Goal: Task Accomplishment & Management: Complete application form

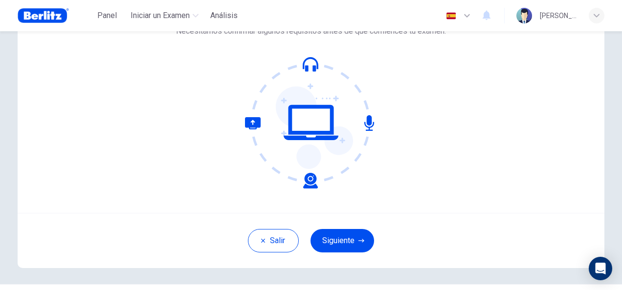
scroll to position [80, 0]
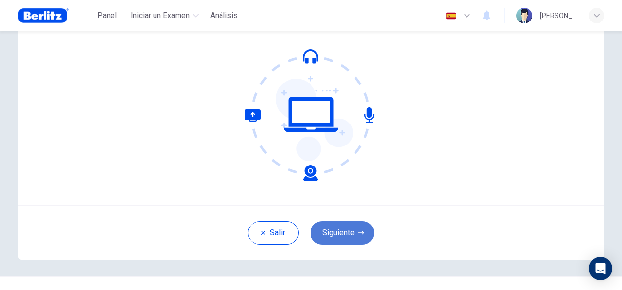
click at [336, 240] on button "Siguiente" at bounding box center [342, 232] width 64 height 23
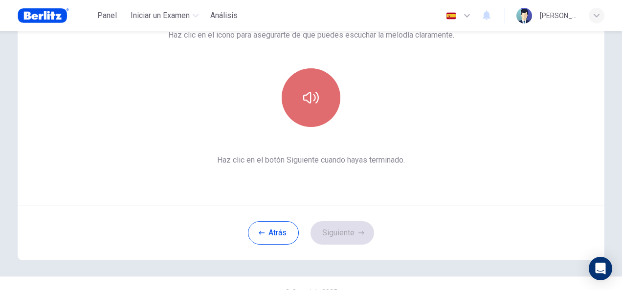
click at [305, 114] on button "button" at bounding box center [310, 97] width 59 height 59
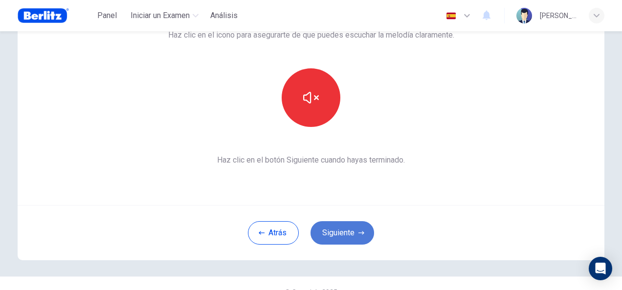
click at [339, 223] on button "Siguiente" at bounding box center [342, 232] width 64 height 23
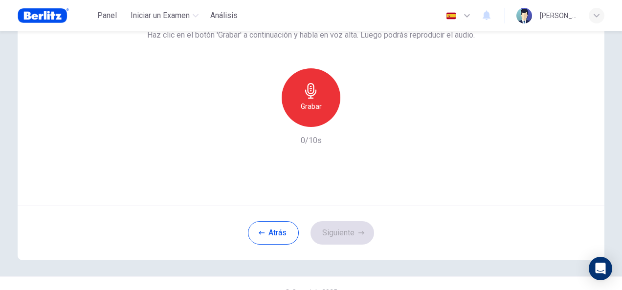
click at [345, 190] on div "Usa esta pantalla para asegurarte de que tu micrófono está funcionando. Haz cli…" at bounding box center [311, 88] width 586 height 235
click at [305, 116] on div "Grabar" at bounding box center [310, 97] width 59 height 59
click at [344, 226] on button "Siguiente" at bounding box center [342, 232] width 64 height 23
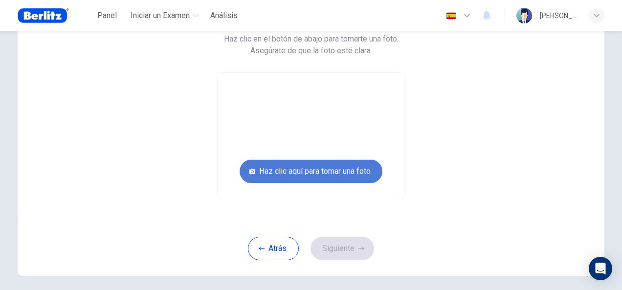
click at [318, 169] on button "Haz clic aquí para tomar una foto" at bounding box center [310, 171] width 143 height 23
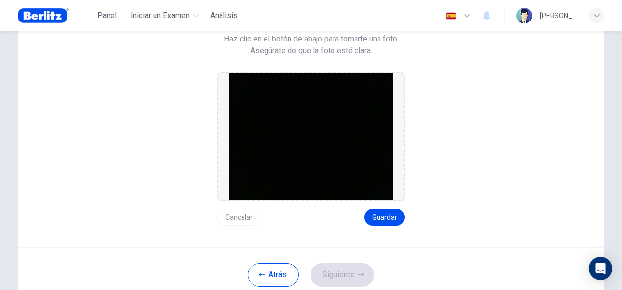
click at [318, 169] on img at bounding box center [311, 136] width 164 height 127
drag, startPoint x: 318, startPoint y: 169, endPoint x: 378, endPoint y: 210, distance: 72.5
click at [378, 210] on div "Cancelar Guardar" at bounding box center [311, 148] width 188 height 153
click at [378, 210] on button "Guardar" at bounding box center [384, 217] width 41 height 17
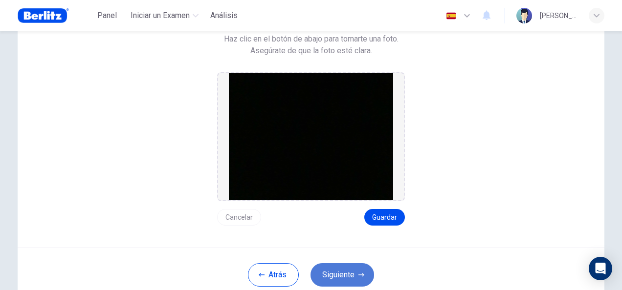
click at [339, 276] on button "Siguiente" at bounding box center [342, 274] width 64 height 23
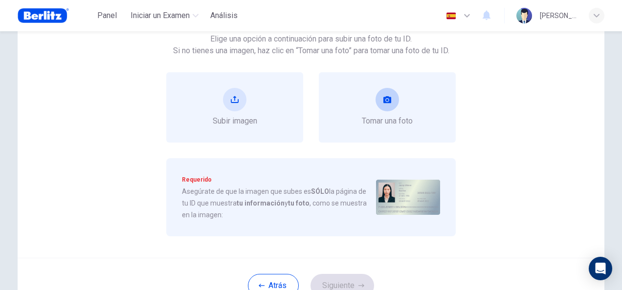
click at [364, 108] on div "Tomar una foto" at bounding box center [387, 107] width 51 height 39
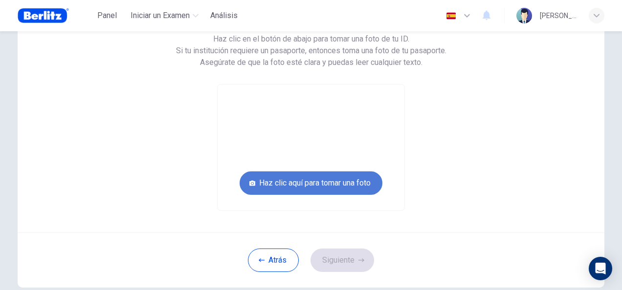
click at [324, 186] on button "Haz clic aquí para tomar una foto" at bounding box center [310, 183] width 143 height 23
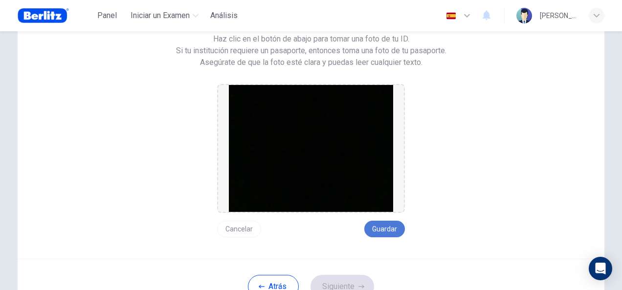
click at [388, 229] on button "Guardar" at bounding box center [384, 229] width 41 height 17
click at [339, 282] on button "Siguiente" at bounding box center [342, 286] width 64 height 23
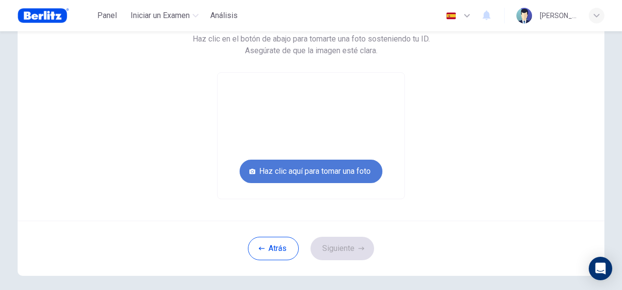
click at [336, 177] on button "Haz clic aquí para tomar una foto" at bounding box center [310, 171] width 143 height 23
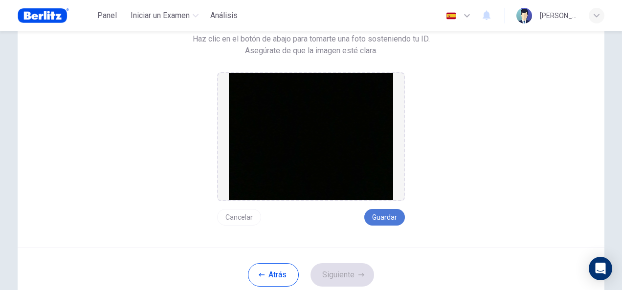
click at [376, 210] on button "Guardar" at bounding box center [384, 217] width 41 height 17
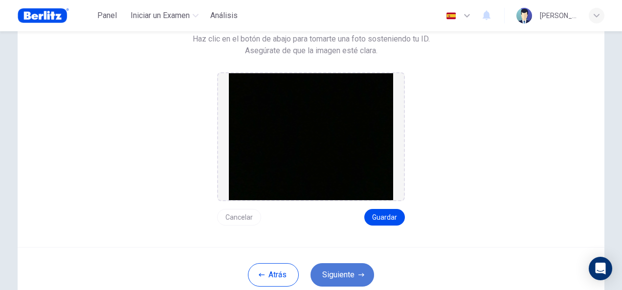
click at [342, 271] on button "Siguiente" at bounding box center [342, 274] width 64 height 23
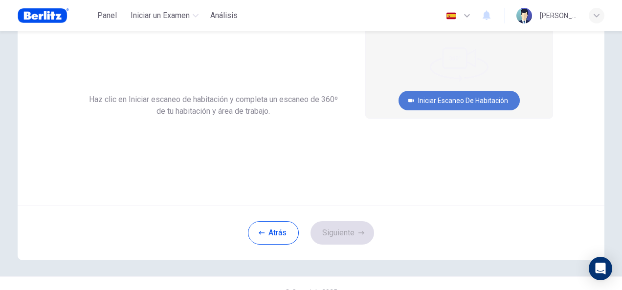
click at [444, 104] on button "Iniciar escaneo de habitación" at bounding box center [458, 101] width 121 height 20
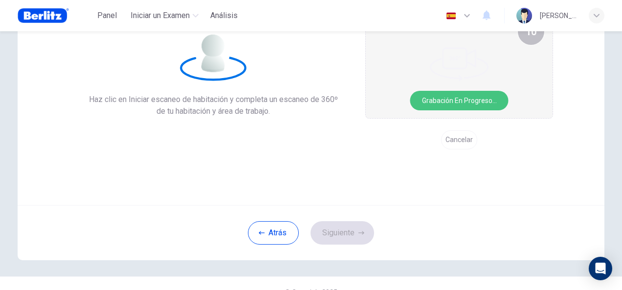
click at [436, 107] on button "Grabación en progreso..." at bounding box center [459, 101] width 98 height 20
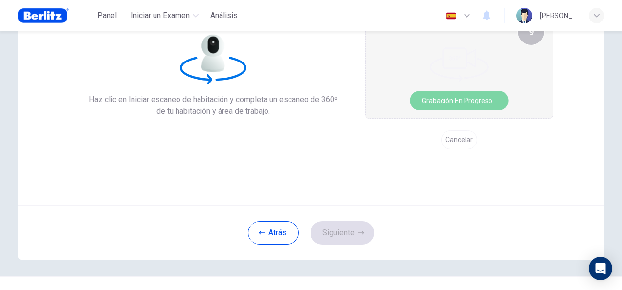
click at [439, 97] on button "Grabación en progreso..." at bounding box center [459, 101] width 98 height 20
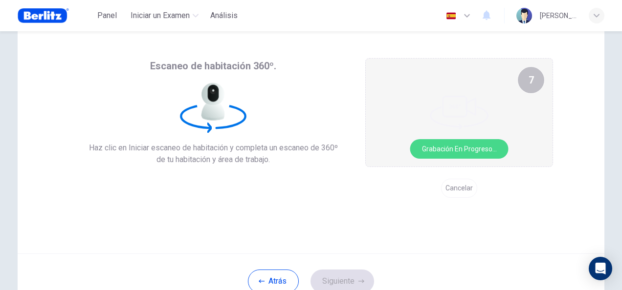
scroll to position [33, 0]
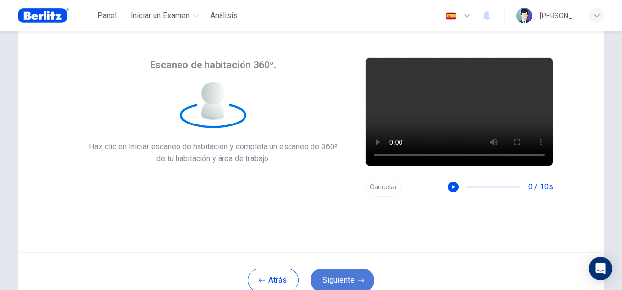
click at [341, 273] on button "Siguiente" at bounding box center [342, 280] width 64 height 23
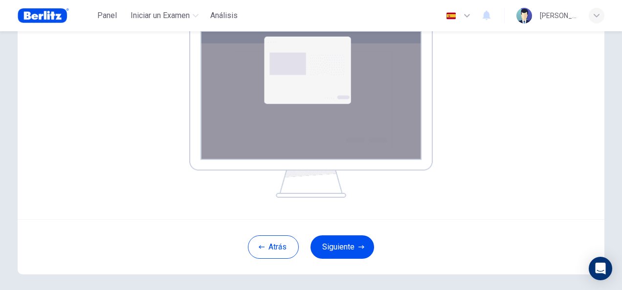
scroll to position [154, 0]
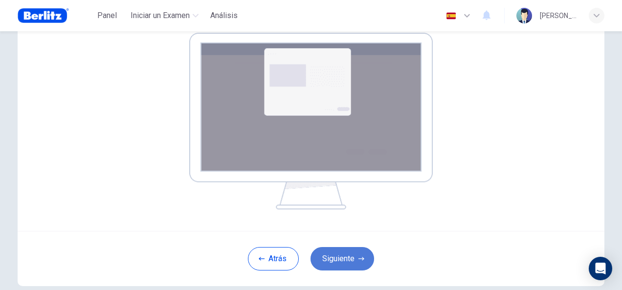
click at [343, 262] on button "Siguiente" at bounding box center [342, 258] width 64 height 23
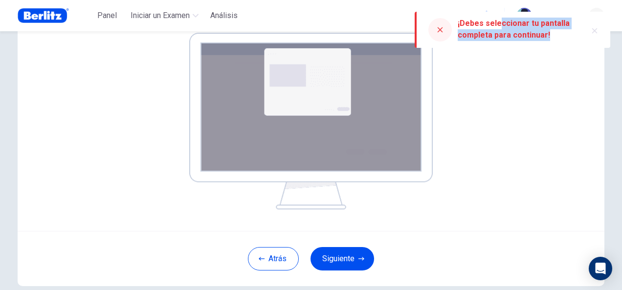
drag, startPoint x: 499, startPoint y: 21, endPoint x: 547, endPoint y: 36, distance: 49.8
click at [547, 36] on div "¡Debes seleccionar tu pantalla completa para continuar!" at bounding box center [517, 29] width 121 height 23
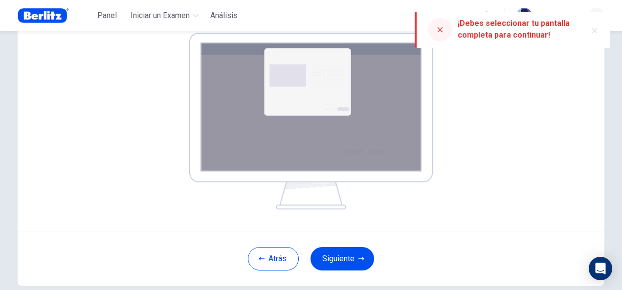
drag, startPoint x: 547, startPoint y: 36, endPoint x: 470, endPoint y: 26, distance: 77.3
click at [470, 26] on div "¡Debes seleccionar tu pantalla completa para continuar!" at bounding box center [517, 29] width 121 height 23
drag, startPoint x: 470, startPoint y: 26, endPoint x: 456, endPoint y: 22, distance: 14.5
click at [456, 22] on div "¡Debes seleccionar tu pantalla completa para continuar!" at bounding box center [511, 30] width 195 height 36
click at [547, 28] on div "¡Debes seleccionar tu pantalla completa para continuar!" at bounding box center [517, 29] width 121 height 23
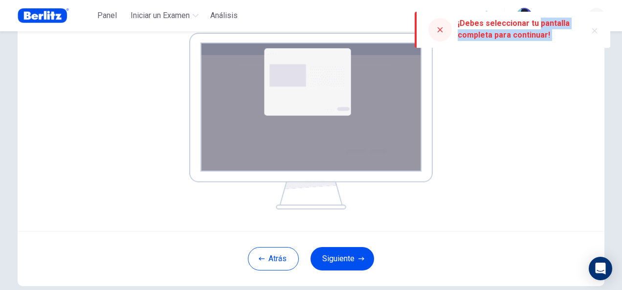
click at [547, 30] on div "¡Debes seleccionar tu pantalla completa para continuar!" at bounding box center [517, 29] width 121 height 23
click at [535, 80] on div "Tu pantalla también será grabada. Haz clic en el botón Siguiente para seleccion…" at bounding box center [311, 72] width 484 height 274
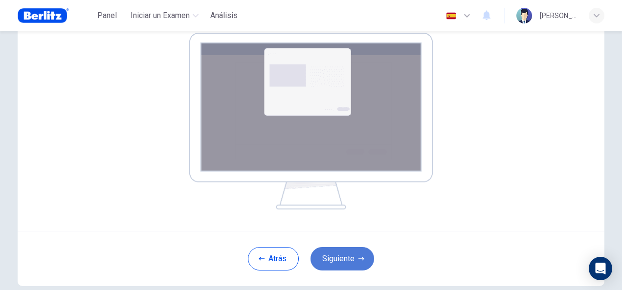
click at [345, 260] on button "Siguiente" at bounding box center [342, 258] width 64 height 23
click at [343, 262] on button "Siguiente" at bounding box center [342, 258] width 64 height 23
click at [364, 253] on button "Siguiente" at bounding box center [342, 258] width 64 height 23
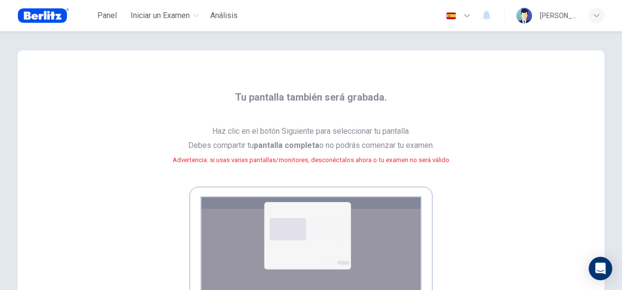
scroll to position [5, 0]
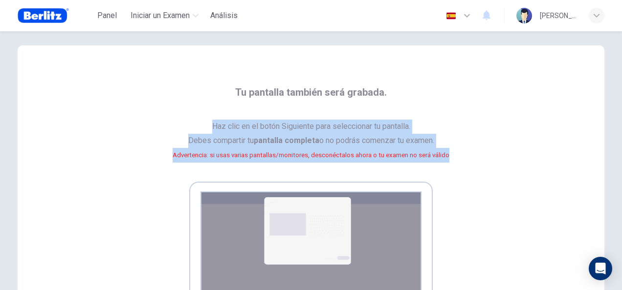
drag, startPoint x: 203, startPoint y: 122, endPoint x: 457, endPoint y: 150, distance: 255.6
click at [457, 150] on div "Tu pantalla también será grabada. Haz clic en el botón Siguiente para seleccion…" at bounding box center [311, 222] width 484 height 274
click at [294, 131] on span "Haz clic en el botón Siguiente para seleccionar tu pantalla. Debes compartir tu…" at bounding box center [311, 147] width 277 height 54
drag, startPoint x: 205, startPoint y: 121, endPoint x: 459, endPoint y: 151, distance: 255.4
click at [459, 151] on div "Tu pantalla también será grabada. Haz clic en el botón Siguiente para seleccion…" at bounding box center [311, 222] width 484 height 274
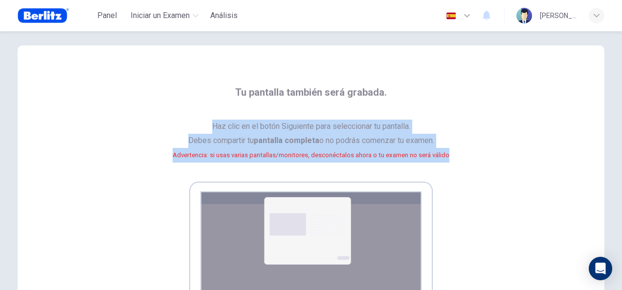
click at [386, 120] on span "Haz clic en el botón Siguiente para seleccionar tu pantalla. Debes compartir tu…" at bounding box center [311, 147] width 277 height 54
drag, startPoint x: 203, startPoint y: 117, endPoint x: 472, endPoint y: 157, distance: 271.3
click at [472, 157] on div "Tu pantalla también será grabada. Haz clic en el botón Siguiente para seleccion…" at bounding box center [311, 222] width 484 height 274
copy span "Haz clic en el botón Siguiente para seleccionar tu pantalla. Debes compartir tu…"
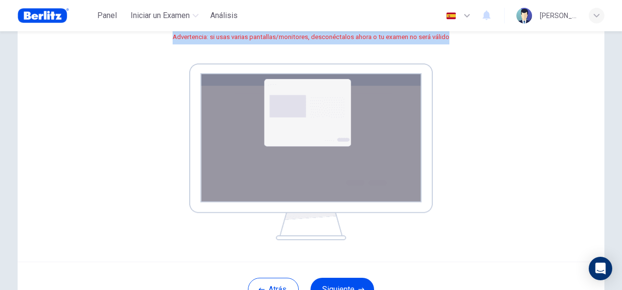
scroll to position [117, 0]
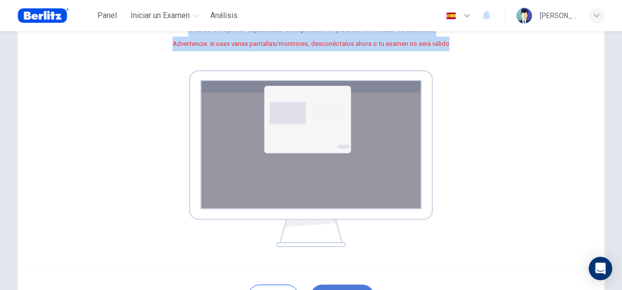
click at [279, 128] on img at bounding box center [310, 158] width 243 height 177
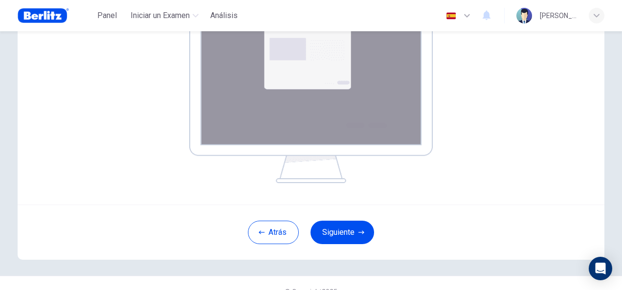
scroll to position [198, 0]
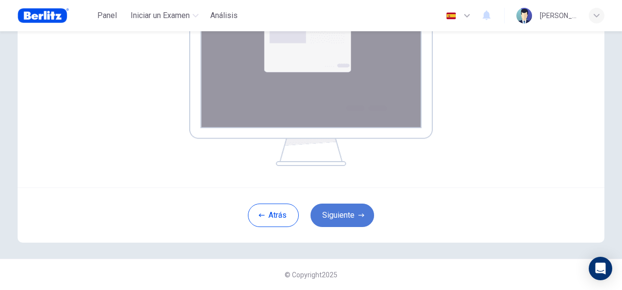
click at [360, 207] on button "Siguiente" at bounding box center [342, 215] width 64 height 23
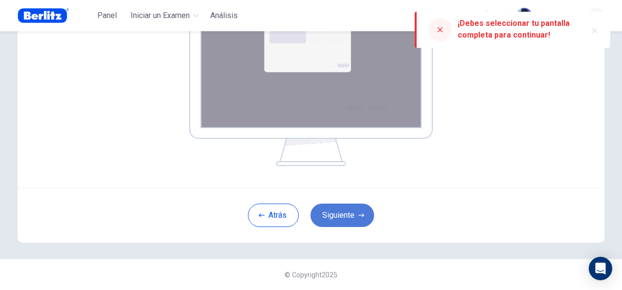
click at [345, 214] on button "Siguiente" at bounding box center [342, 215] width 64 height 23
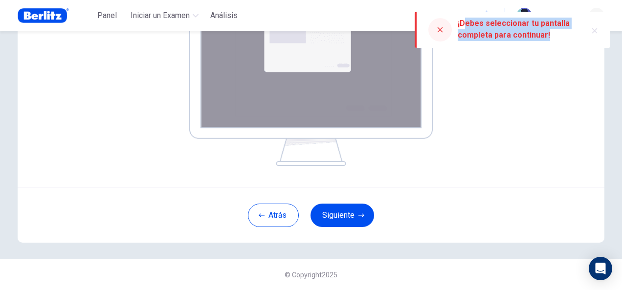
drag, startPoint x: 463, startPoint y: 23, endPoint x: 550, endPoint y: 37, distance: 88.6
click at [550, 37] on div "¡Debes seleccionar tu pantalla completa para continuar!" at bounding box center [517, 29] width 121 height 23
copy div "¡Debes seleccionar tu pantalla completa para continuar!"
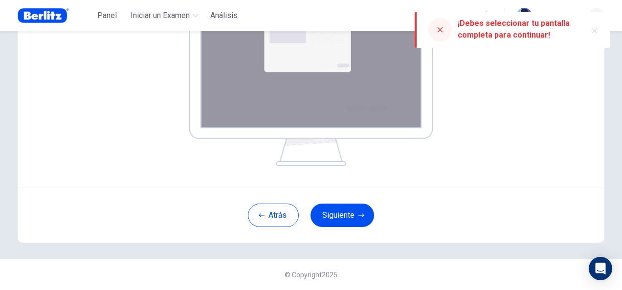
click at [564, 53] on div "Tu pantalla también será grabada. Haz clic en el botón Siguiente para seleccion…" at bounding box center [311, 20] width 586 height 335
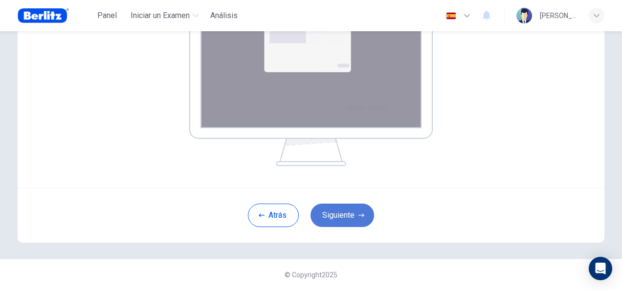
click at [347, 216] on button "Siguiente" at bounding box center [342, 215] width 64 height 23
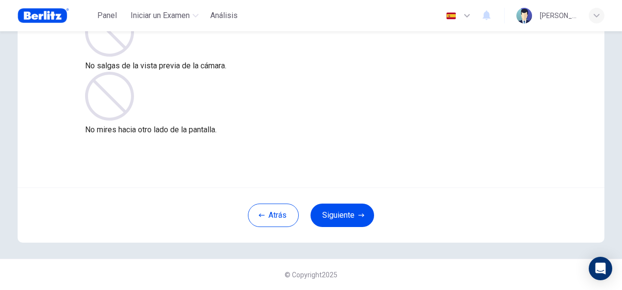
scroll to position [98, 0]
click at [357, 208] on button "Siguiente" at bounding box center [342, 215] width 64 height 23
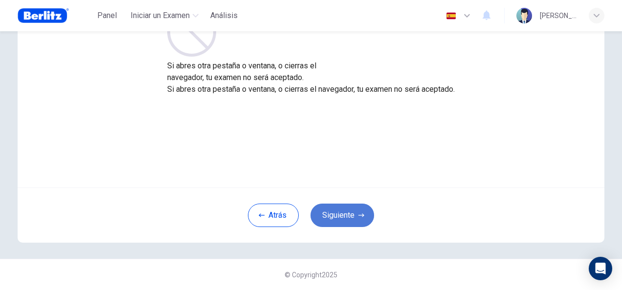
click at [357, 208] on button "Siguiente" at bounding box center [342, 215] width 64 height 23
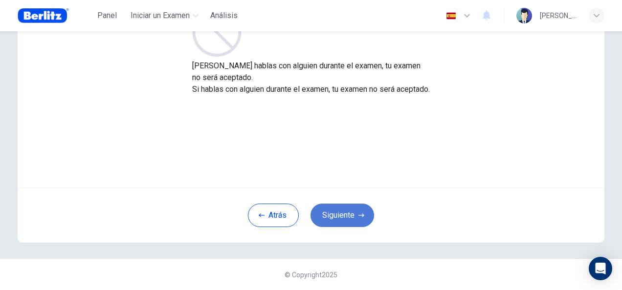
click at [357, 208] on button "Siguiente" at bounding box center [342, 215] width 64 height 23
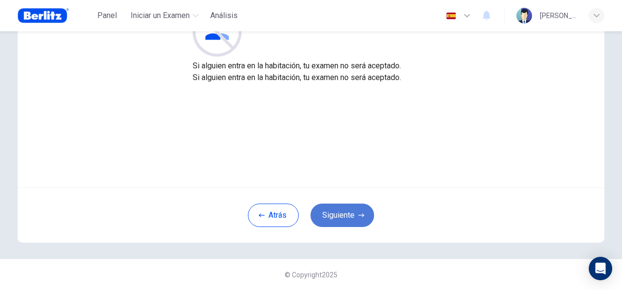
click at [357, 208] on button "Siguiente" at bounding box center [342, 215] width 64 height 23
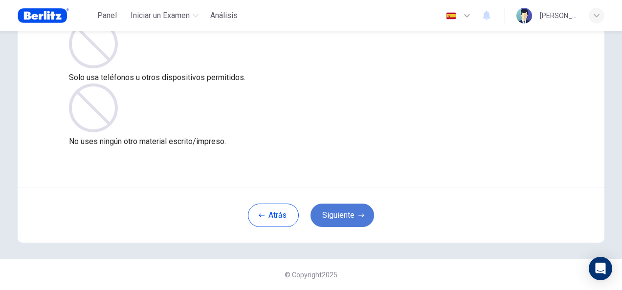
click at [357, 208] on button "Siguiente" at bounding box center [342, 215] width 64 height 23
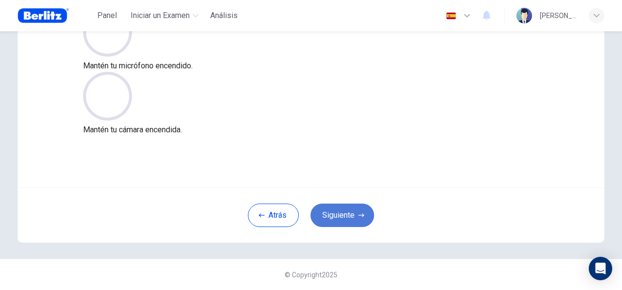
click at [357, 208] on button "Siguiente" at bounding box center [342, 215] width 64 height 23
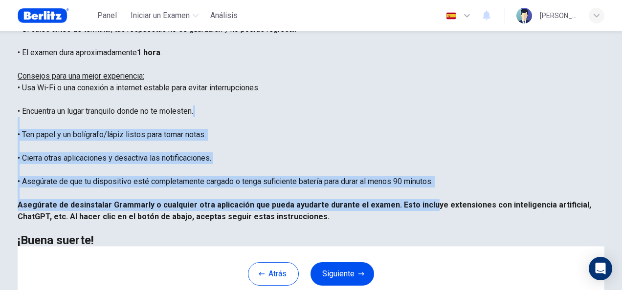
drag, startPoint x: 568, startPoint y: 176, endPoint x: 444, endPoint y: 255, distance: 147.0
click at [444, 246] on div "Estás a punto de comenzar el examen Colocación . Antes de comenzar el examen: •…" at bounding box center [311, 105] width 586 height 281
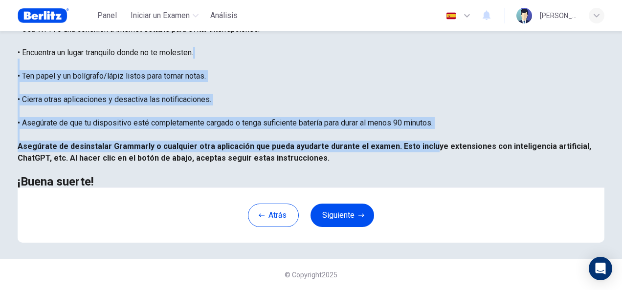
scroll to position [222, 0]
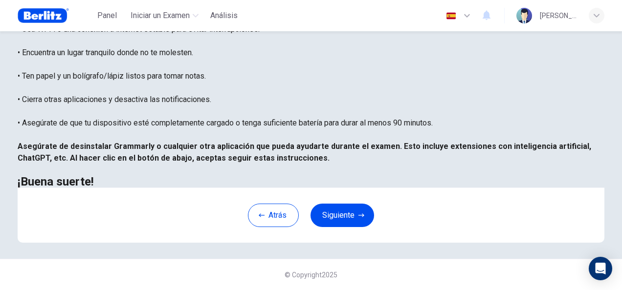
drag, startPoint x: 610, startPoint y: 268, endPoint x: 440, endPoint y: 235, distance: 173.8
click at [440, 235] on body "This site uses cookies, as explained in our Privacy Policy . If you agree to th…" at bounding box center [311, 145] width 622 height 290
click at [347, 223] on button "Siguiente" at bounding box center [342, 215] width 64 height 23
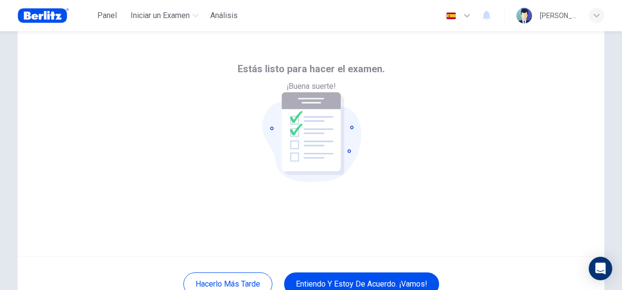
scroll to position [29, 0]
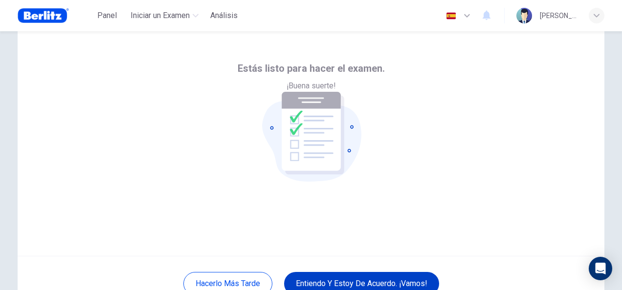
drag, startPoint x: 605, startPoint y: 103, endPoint x: 379, endPoint y: 285, distance: 290.9
click at [379, 285] on div "Estás listo para hacer el examen. ¡Buena suerte! Hacerlo más tarde Entiendo y e…" at bounding box center [311, 164] width 618 height 325
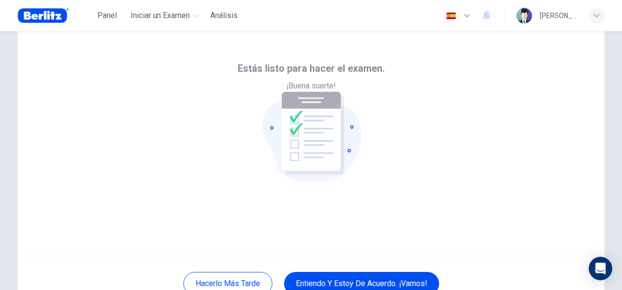
scroll to position [40, 0]
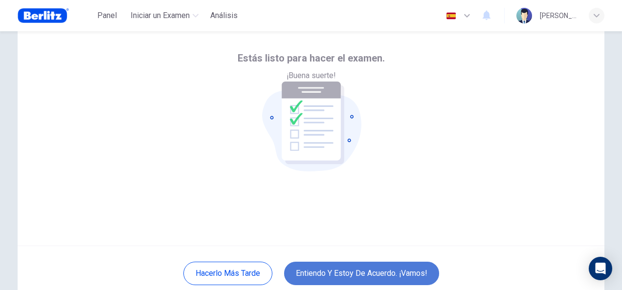
click at [378, 273] on button "Entiendo y estoy de acuerdo. ¡Vamos!" at bounding box center [361, 273] width 155 height 23
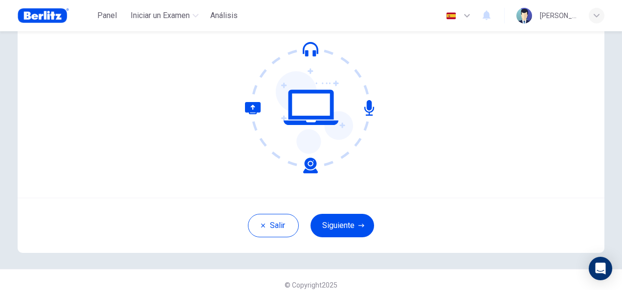
scroll to position [87, 0]
click at [350, 222] on button "Siguiente" at bounding box center [342, 225] width 64 height 23
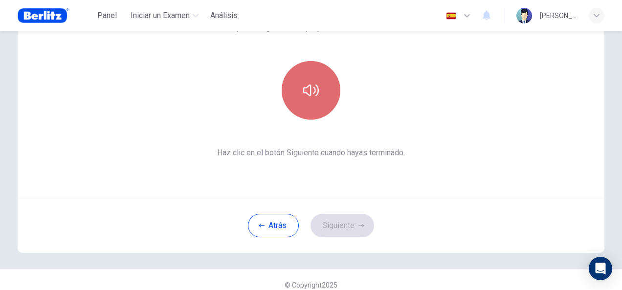
click at [303, 94] on icon "button" at bounding box center [311, 91] width 16 height 16
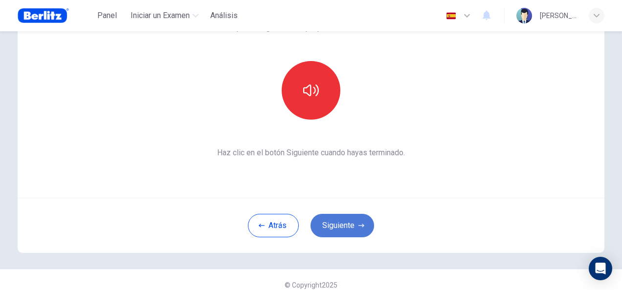
click at [330, 219] on button "Siguiente" at bounding box center [342, 225] width 64 height 23
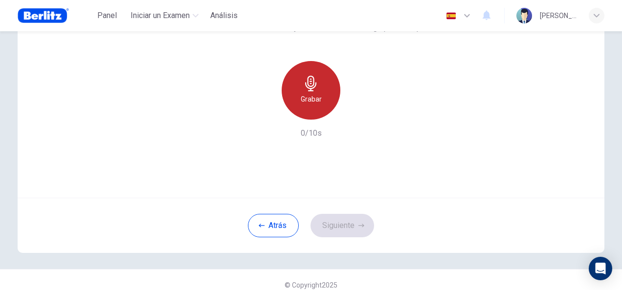
click at [313, 95] on h6 "Grabar" at bounding box center [311, 99] width 21 height 12
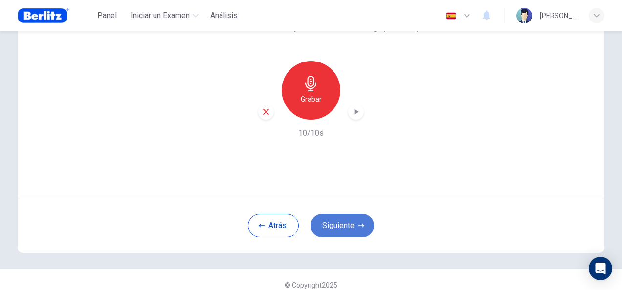
click at [351, 220] on button "Siguiente" at bounding box center [342, 225] width 64 height 23
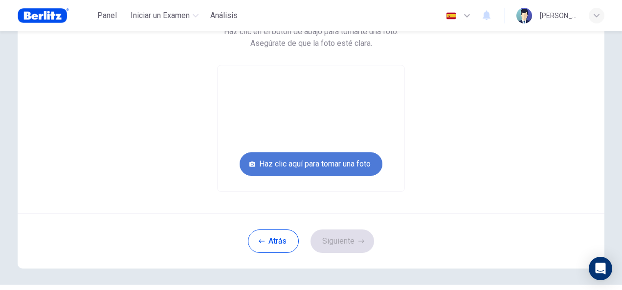
click at [326, 161] on button "Haz clic aquí para tomar una foto" at bounding box center [310, 163] width 143 height 23
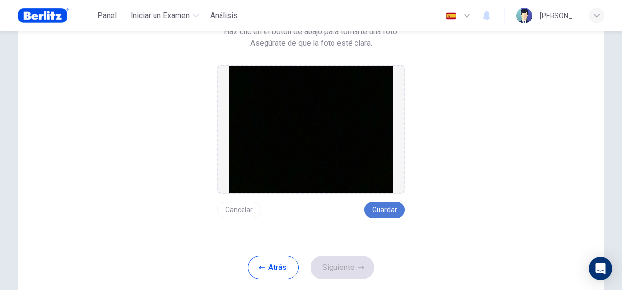
click at [390, 206] on button "Guardar" at bounding box center [384, 210] width 41 height 17
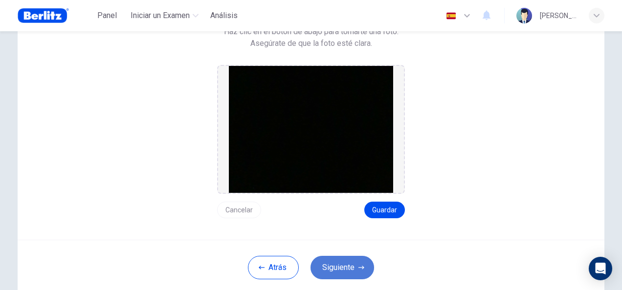
click at [352, 267] on button "Siguiente" at bounding box center [342, 267] width 64 height 23
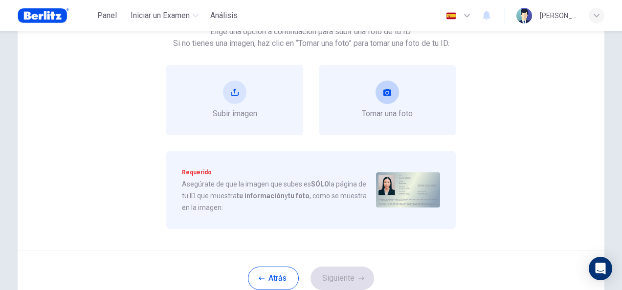
click at [362, 117] on span "Tomar una foto" at bounding box center [387, 114] width 51 height 12
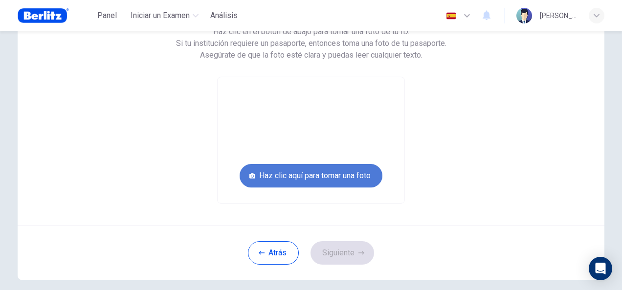
click at [344, 179] on button "Haz clic aquí para tomar una foto" at bounding box center [310, 175] width 143 height 23
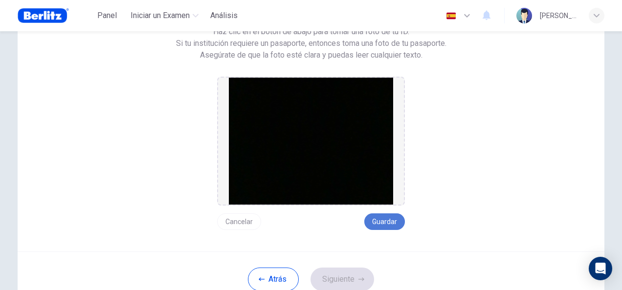
click at [381, 220] on button "Guardar" at bounding box center [384, 222] width 41 height 17
click at [350, 279] on button "Siguiente" at bounding box center [342, 279] width 64 height 23
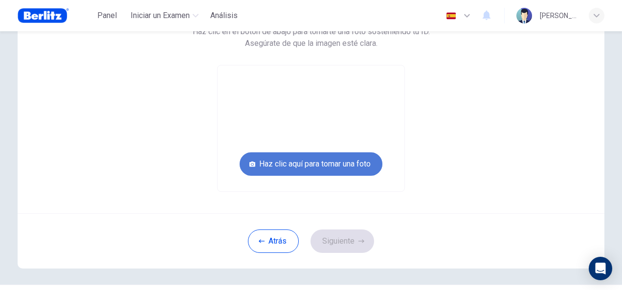
click at [319, 159] on button "Haz clic aquí para tomar una foto" at bounding box center [310, 163] width 143 height 23
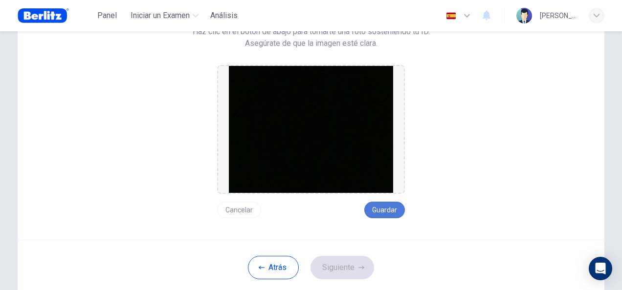
click at [377, 211] on button "Guardar" at bounding box center [384, 210] width 41 height 17
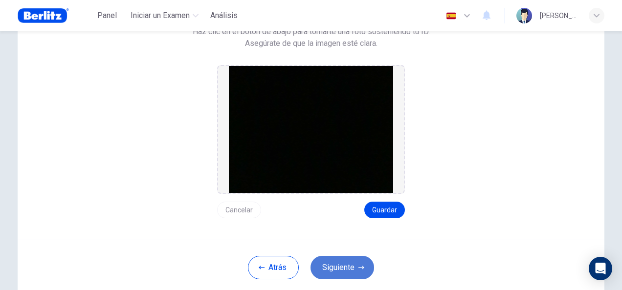
click at [342, 273] on button "Siguiente" at bounding box center [342, 267] width 64 height 23
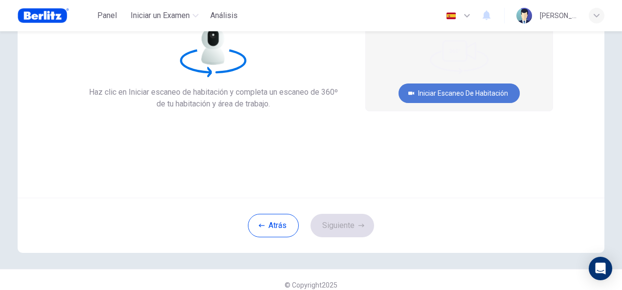
click at [430, 98] on button "Iniciar escaneo de habitación" at bounding box center [458, 94] width 121 height 20
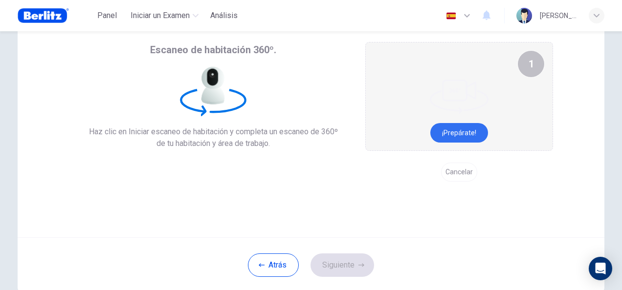
scroll to position [29, 0]
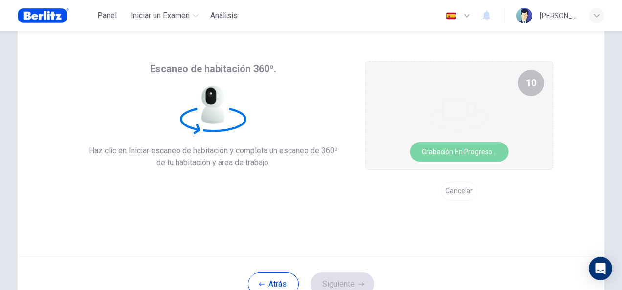
click at [445, 146] on button "Grabación en progreso..." at bounding box center [459, 152] width 98 height 20
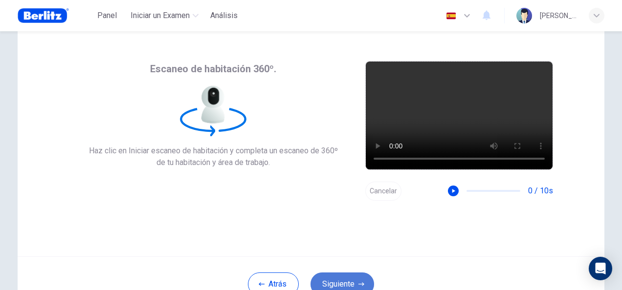
click at [360, 277] on button "Siguiente" at bounding box center [342, 284] width 64 height 23
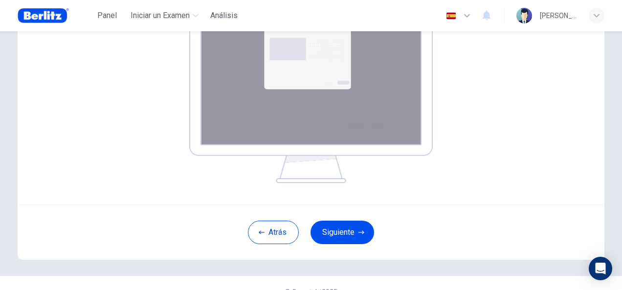
scroll to position [178, 0]
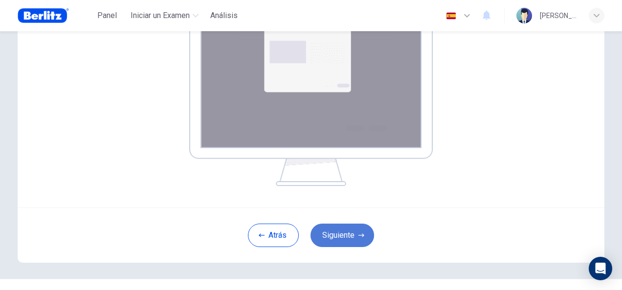
click at [354, 226] on button "Siguiente" at bounding box center [342, 235] width 64 height 23
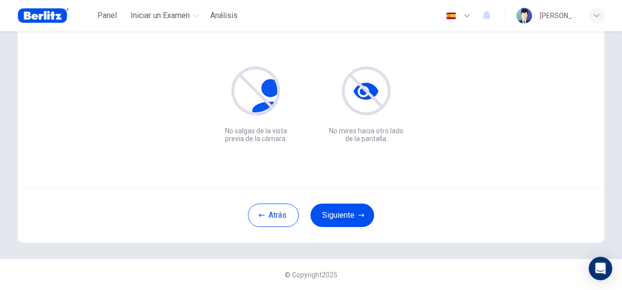
scroll to position [98, 0]
click at [353, 221] on button "Siguiente" at bounding box center [342, 215] width 64 height 23
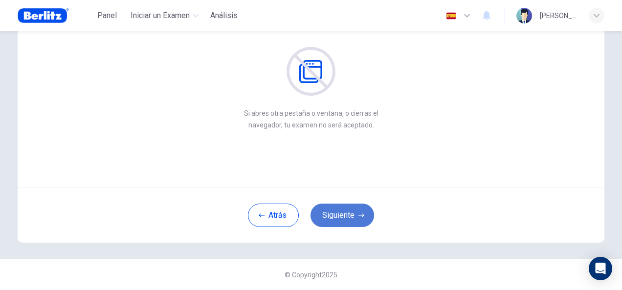
click at [353, 221] on button "Siguiente" at bounding box center [342, 215] width 64 height 23
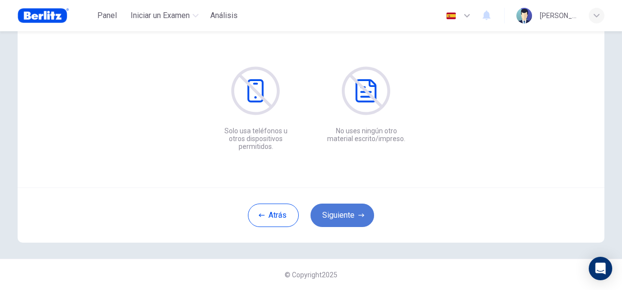
click at [353, 221] on button "Siguiente" at bounding box center [342, 215] width 64 height 23
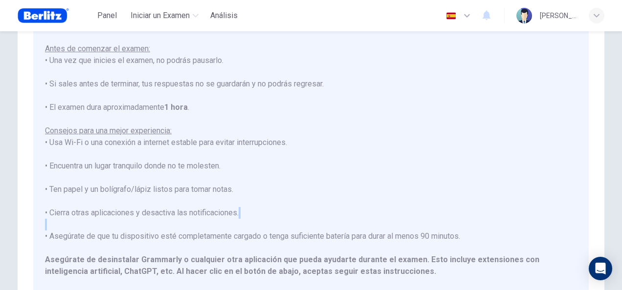
click at [353, 221] on div "Estás a punto de comenzar el examen Colocación . Antes de comenzar el examen: •…" at bounding box center [311, 160] width 532 height 281
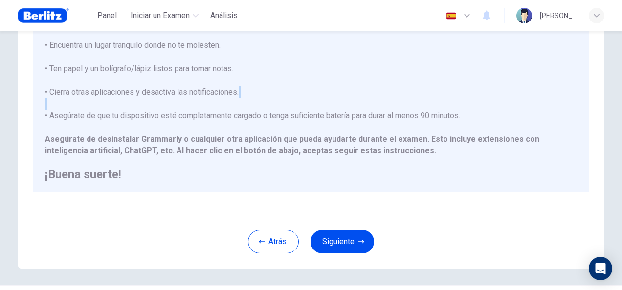
scroll to position [222, 0]
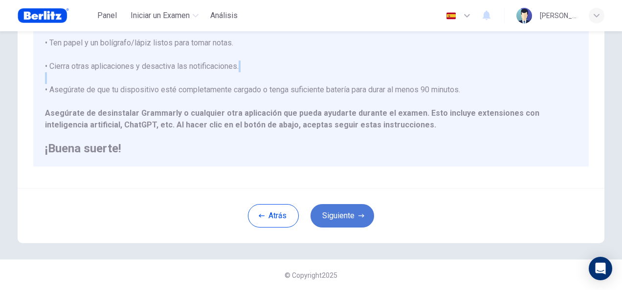
click at [335, 215] on button "Siguiente" at bounding box center [342, 215] width 64 height 23
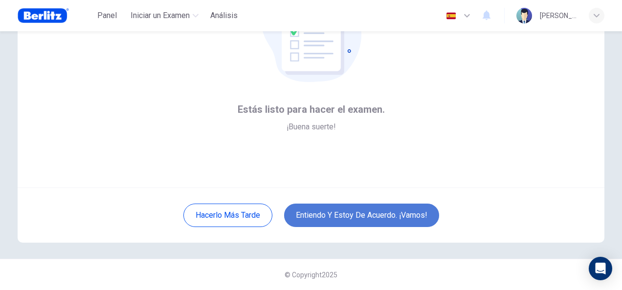
click at [335, 215] on button "Entiendo y estoy de acuerdo. ¡Vamos!" at bounding box center [361, 215] width 155 height 23
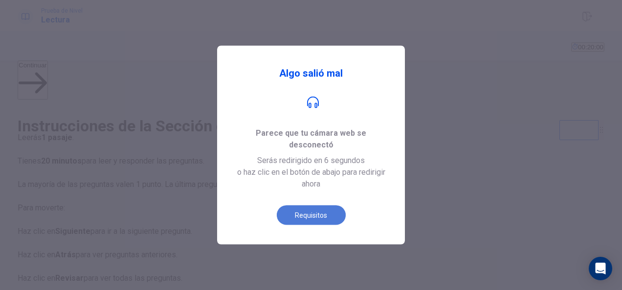
click at [314, 207] on button "Requisitos" at bounding box center [311, 216] width 69 height 20
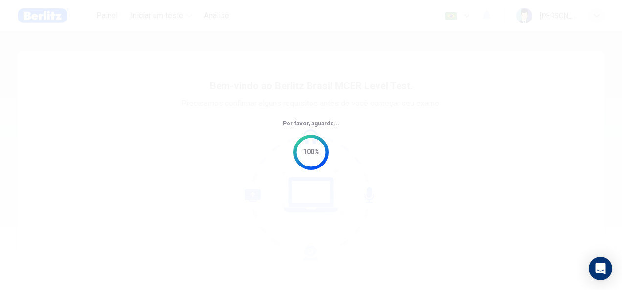
type input "**"
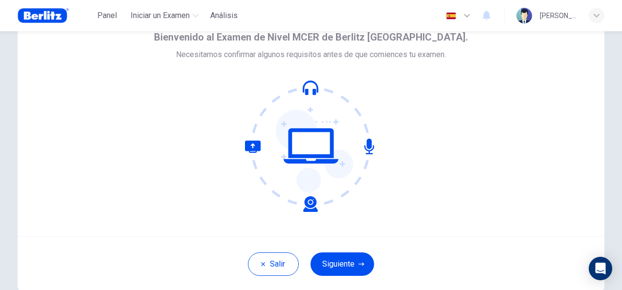
scroll to position [98, 0]
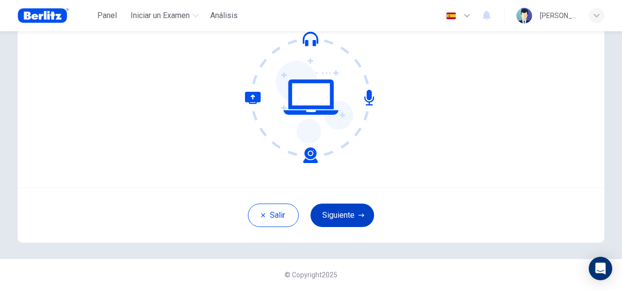
click at [326, 210] on button "Siguiente" at bounding box center [342, 215] width 64 height 23
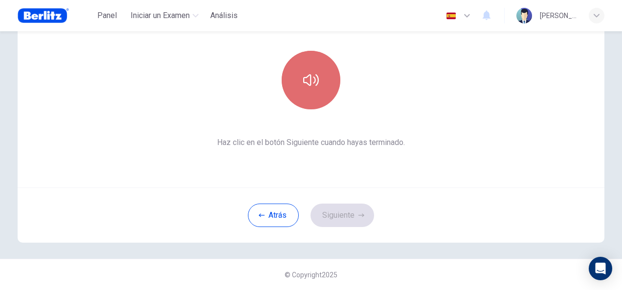
click at [303, 92] on button "button" at bounding box center [310, 80] width 59 height 59
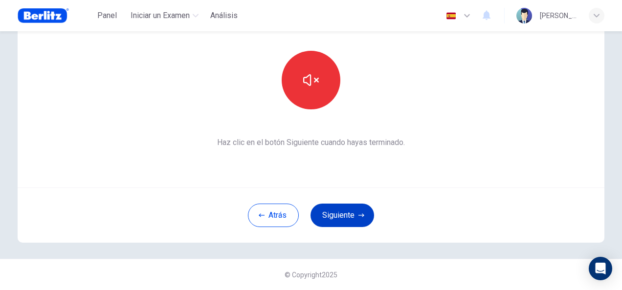
drag, startPoint x: 318, startPoint y: 75, endPoint x: 331, endPoint y: 213, distance: 138.4
click at [331, 213] on div "Esta sección requiere audio. Haz clic en el icono para asegurarte de que puedes…" at bounding box center [311, 98] width 586 height 290
click at [331, 213] on button "Siguiente" at bounding box center [342, 215] width 64 height 23
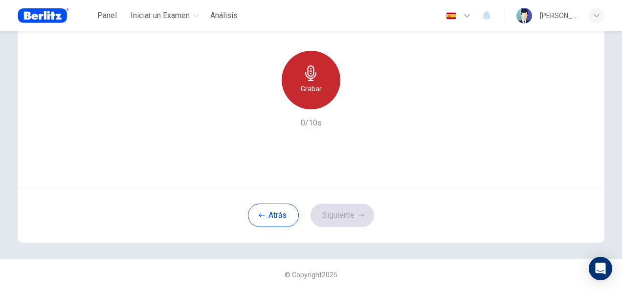
click at [307, 96] on div "Grabar" at bounding box center [310, 80] width 59 height 59
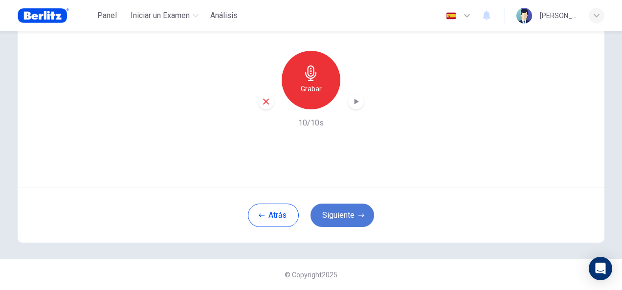
click at [343, 208] on button "Siguiente" at bounding box center [342, 215] width 64 height 23
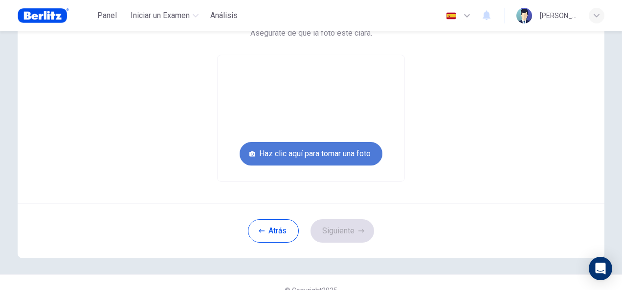
click at [334, 151] on button "Haz clic aquí para tomar una foto" at bounding box center [310, 153] width 143 height 23
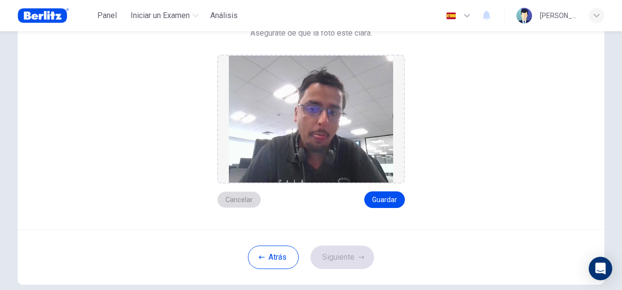
click at [244, 200] on button "Cancelar" at bounding box center [239, 200] width 44 height 17
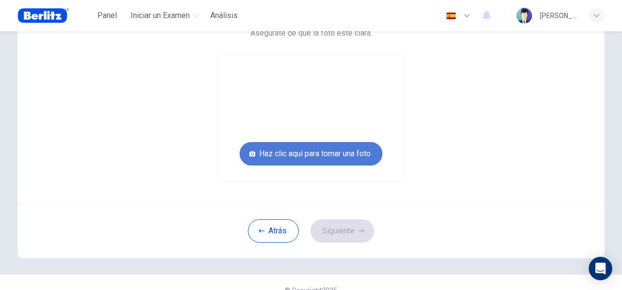
click at [310, 152] on button "Haz clic aquí para tomar una foto" at bounding box center [310, 153] width 143 height 23
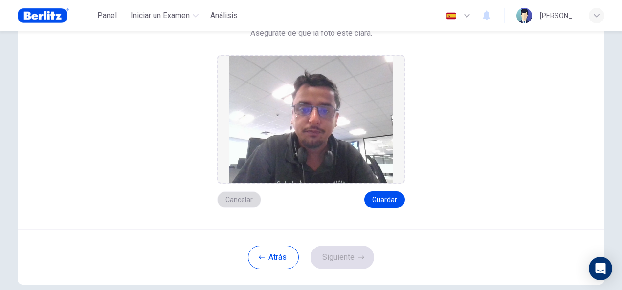
click at [249, 199] on button "Cancelar" at bounding box center [239, 200] width 44 height 17
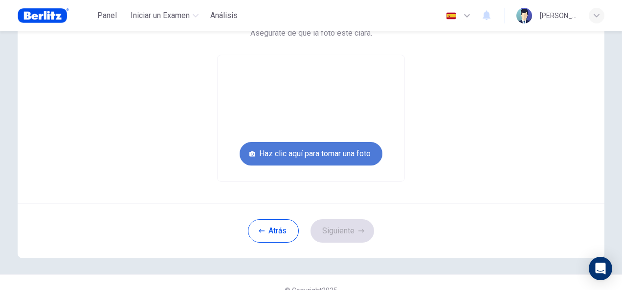
click at [263, 163] on button "Haz clic aquí para tomar una foto" at bounding box center [310, 153] width 143 height 23
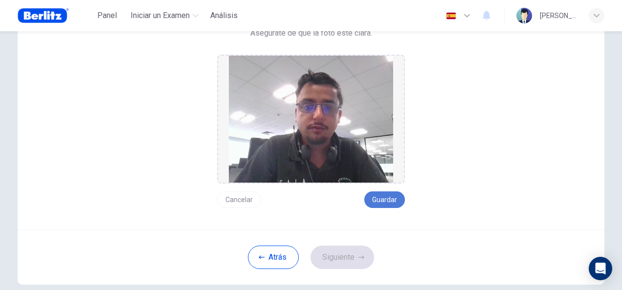
click at [387, 194] on button "Guardar" at bounding box center [384, 200] width 41 height 17
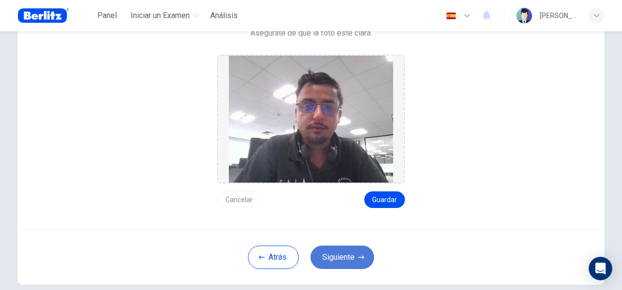
click at [346, 246] on button "Siguiente" at bounding box center [342, 257] width 64 height 23
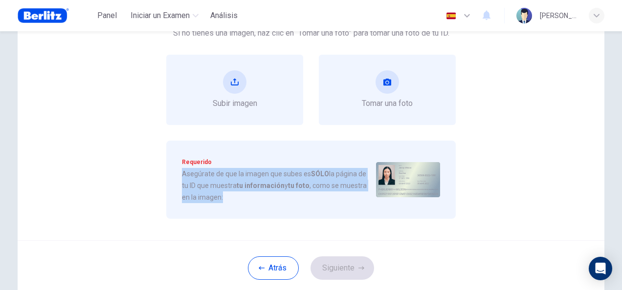
drag, startPoint x: 180, startPoint y: 173, endPoint x: 220, endPoint y: 191, distance: 43.8
click at [220, 191] on span "Asegúrate de que la imagen que subes es SÓLO la página de tu ID que muestra tu …" at bounding box center [275, 185] width 186 height 35
drag, startPoint x: 220, startPoint y: 191, endPoint x: 178, endPoint y: 176, distance: 44.5
click at [178, 176] on div "Requerido Asegúrate de que la imagen que subes es SÓLO la página de tu ID que m…" at bounding box center [310, 180] width 289 height 78
copy span "Asegúrate de que la imagen que subes es SÓLO la página de tu ID que muestra tu …"
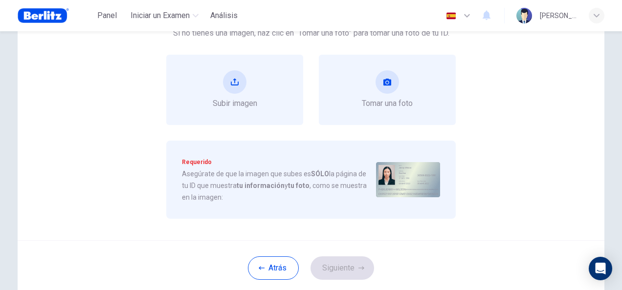
click at [198, 144] on div "Requerido Asegúrate de que la imagen que subes es SÓLO la página de tu ID que m…" at bounding box center [310, 180] width 289 height 78
click at [374, 70] on div "Tomar una foto" at bounding box center [387, 89] width 51 height 39
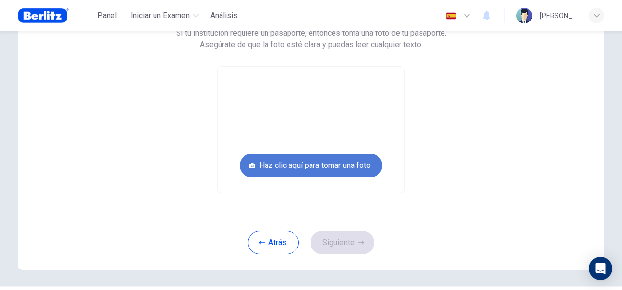
click at [354, 166] on button "Haz clic aquí para tomar una foto" at bounding box center [310, 165] width 143 height 23
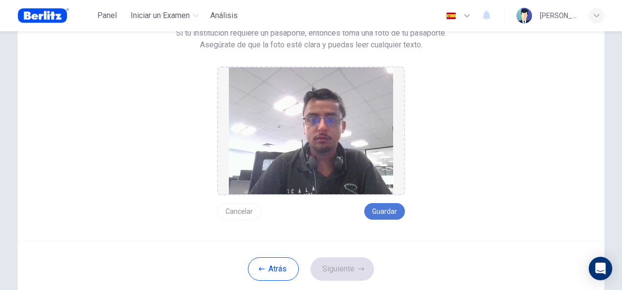
click at [373, 203] on button "Guardar" at bounding box center [384, 211] width 41 height 17
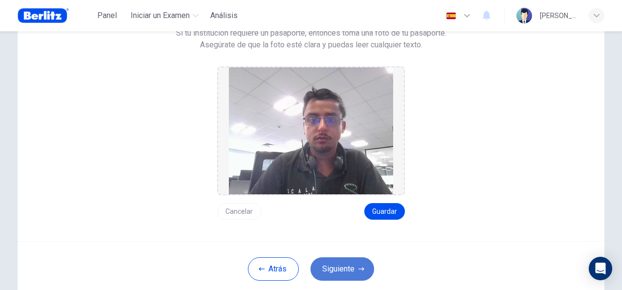
click at [331, 271] on button "Siguiente" at bounding box center [342, 269] width 64 height 23
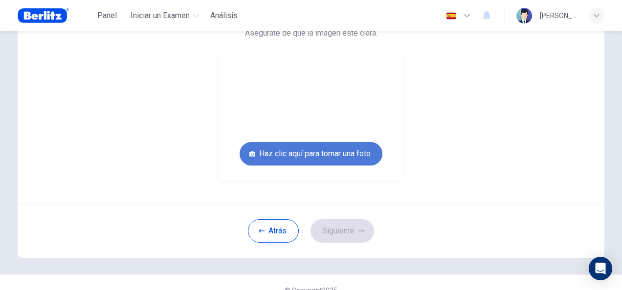
click at [325, 156] on button "Haz clic aquí para tomar una foto" at bounding box center [310, 153] width 143 height 23
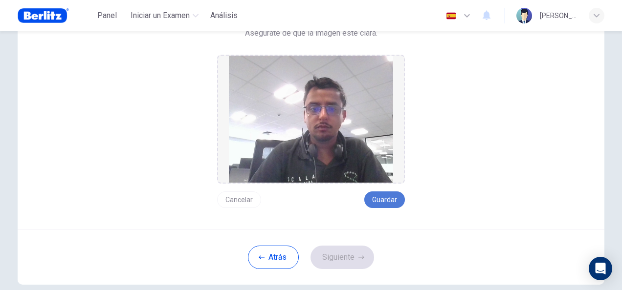
click at [369, 195] on button "Guardar" at bounding box center [384, 200] width 41 height 17
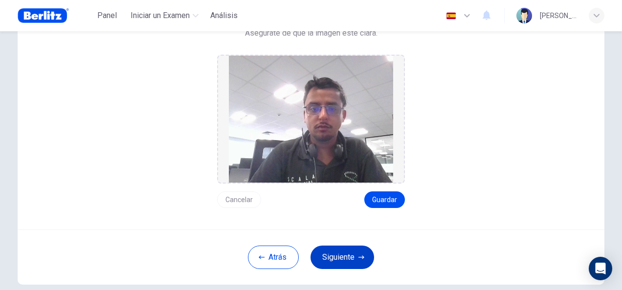
click at [336, 254] on button "Siguiente" at bounding box center [342, 257] width 64 height 23
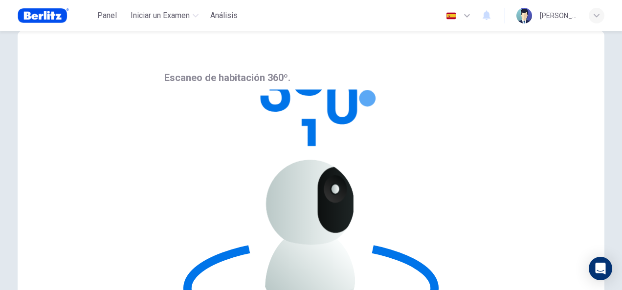
scroll to position [20, 0]
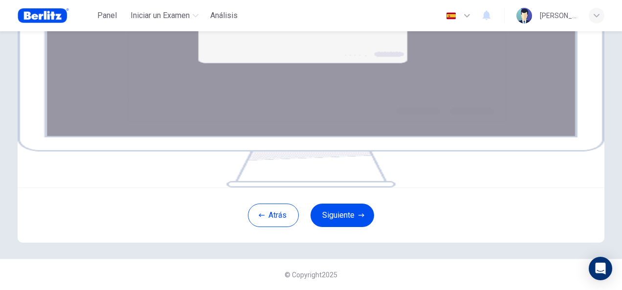
scroll to position [176, 0]
click at [339, 227] on button "Siguiente" at bounding box center [342, 215] width 64 height 23
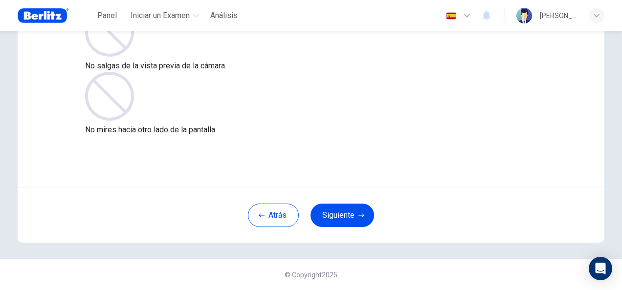
scroll to position [98, 0]
click at [350, 210] on button "Siguiente" at bounding box center [342, 215] width 64 height 23
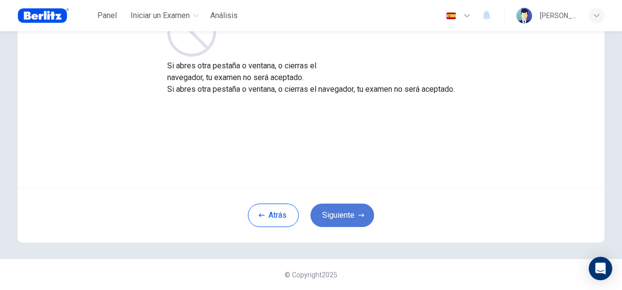
click at [350, 210] on button "Siguiente" at bounding box center [342, 215] width 64 height 23
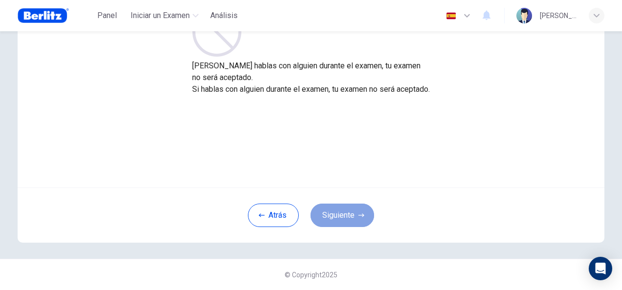
click at [350, 210] on button "Siguiente" at bounding box center [342, 215] width 64 height 23
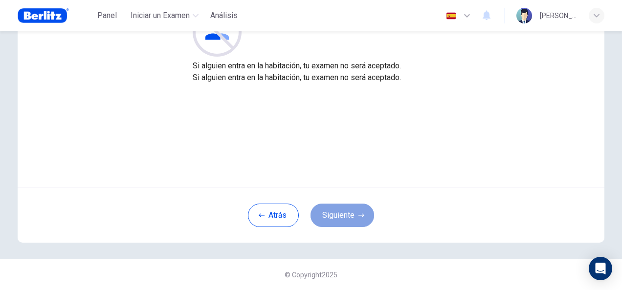
click at [350, 210] on button "Siguiente" at bounding box center [342, 215] width 64 height 23
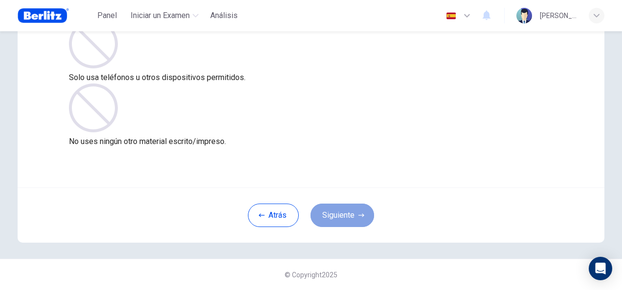
click at [350, 210] on button "Siguiente" at bounding box center [342, 215] width 64 height 23
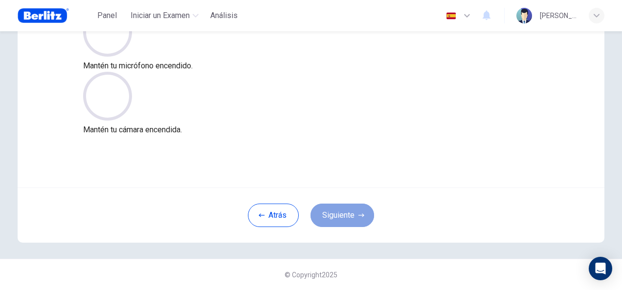
click at [350, 210] on button "Siguiente" at bounding box center [342, 215] width 64 height 23
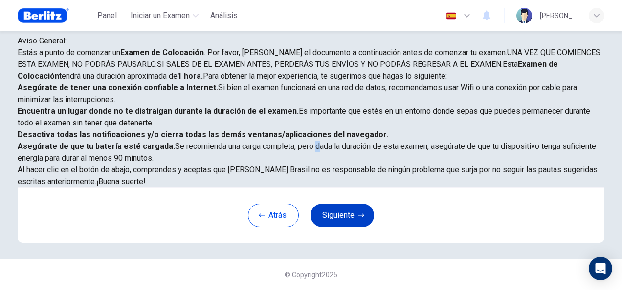
click at [350, 188] on div "Estás a punto de comenzar un Examen de Colocación . Por favor, lee el documento…" at bounding box center [311, 117] width 586 height 141
click at [343, 225] on button "Siguiente" at bounding box center [342, 215] width 64 height 23
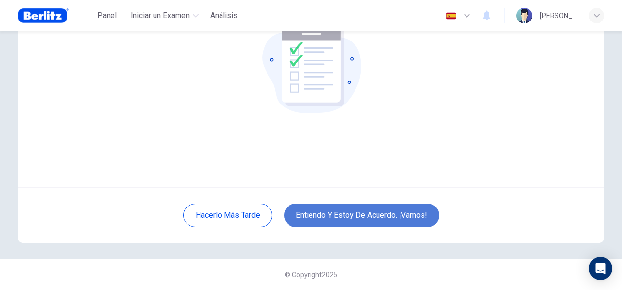
click at [349, 213] on button "Entiendo y estoy de acuerdo. ¡Vamos!" at bounding box center [361, 215] width 155 height 23
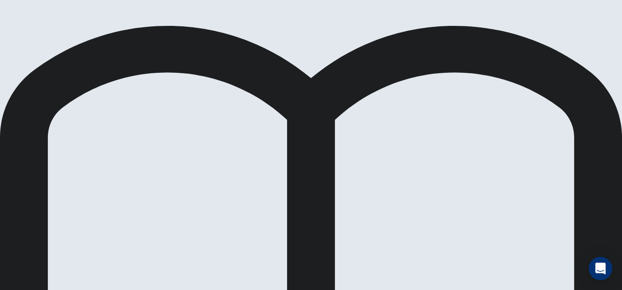
scroll to position [150, 0]
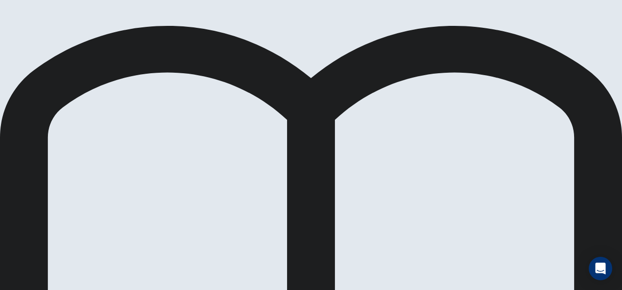
scroll to position [0, 0]
drag, startPoint x: 330, startPoint y: 142, endPoint x: 401, endPoint y: 135, distance: 71.2
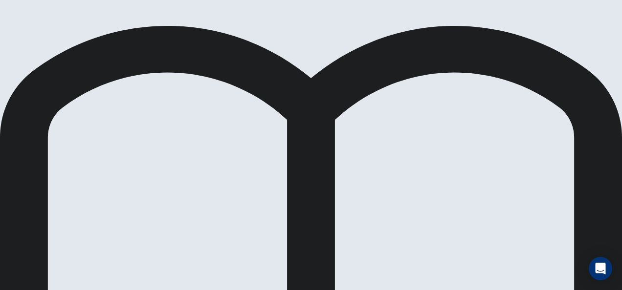
drag, startPoint x: 401, startPoint y: 135, endPoint x: 573, endPoint y: 233, distance: 197.8
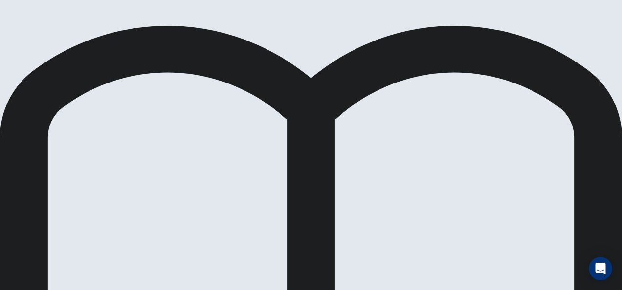
drag, startPoint x: 151, startPoint y: 194, endPoint x: 145, endPoint y: 228, distance: 34.9
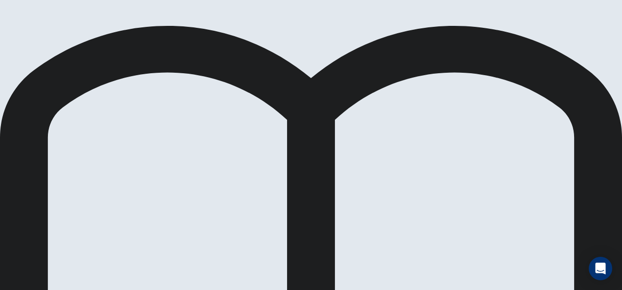
drag, startPoint x: 95, startPoint y: 121, endPoint x: 333, endPoint y: 198, distance: 250.5
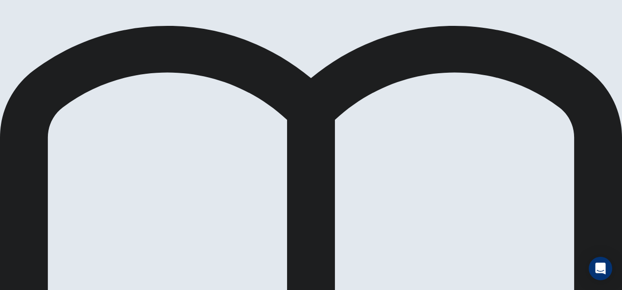
scroll to position [0, 0]
drag, startPoint x: 42, startPoint y: 150, endPoint x: 228, endPoint y: 168, distance: 186.6
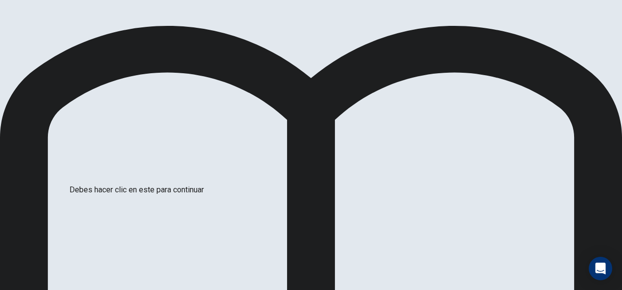
scroll to position [83, 0]
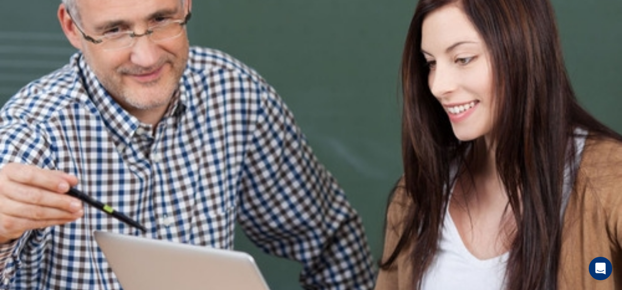
scroll to position [0, 0]
click at [604, 57] on span at bounding box center [604, 57] width 0 height 0
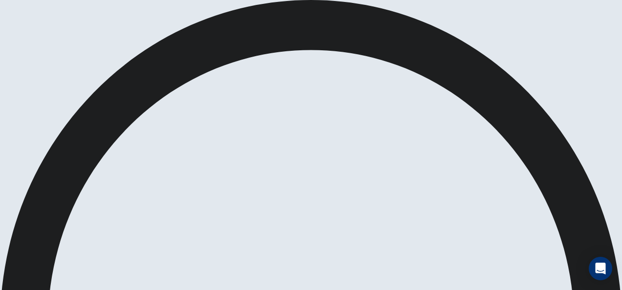
drag, startPoint x: 583, startPoint y: 58, endPoint x: 576, endPoint y: 58, distance: 6.9
click at [604, 57] on span at bounding box center [604, 57] width 0 height 0
type input "***"
click at [604, 57] on span at bounding box center [604, 57] width 0 height 0
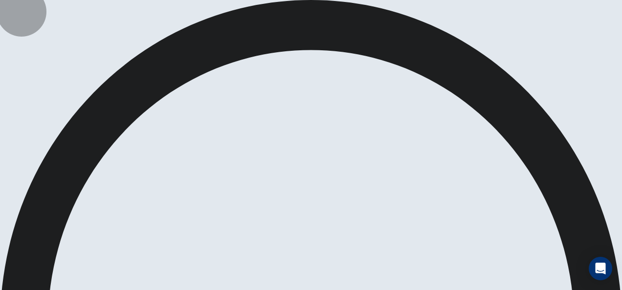
click at [604, 57] on span at bounding box center [604, 57] width 0 height 0
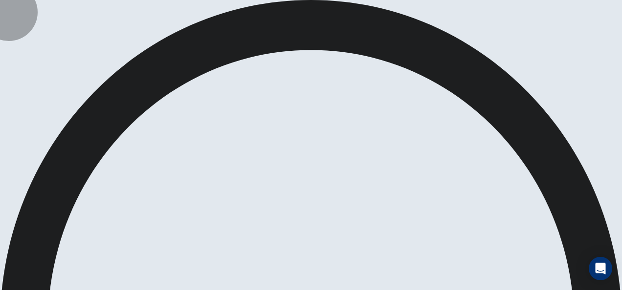
click at [604, 57] on div at bounding box center [604, 57] width 0 height 0
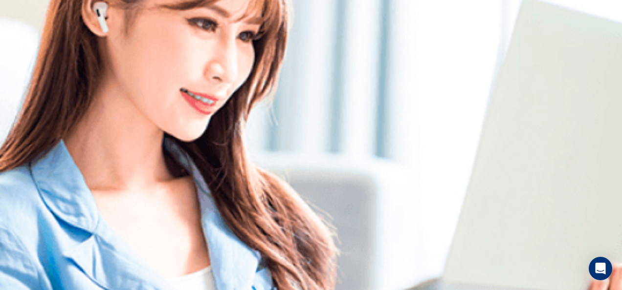
scroll to position [0, 0]
